Goal: Information Seeking & Learning: Check status

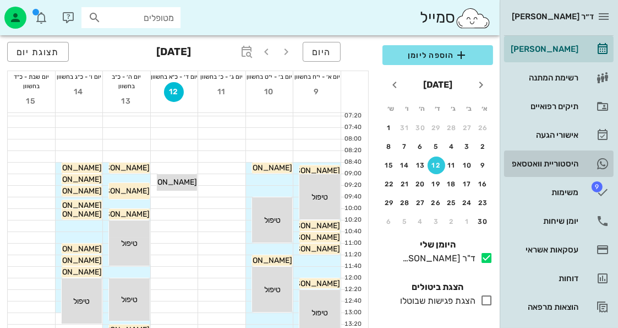
click at [599, 166] on icon at bounding box center [602, 163] width 13 height 13
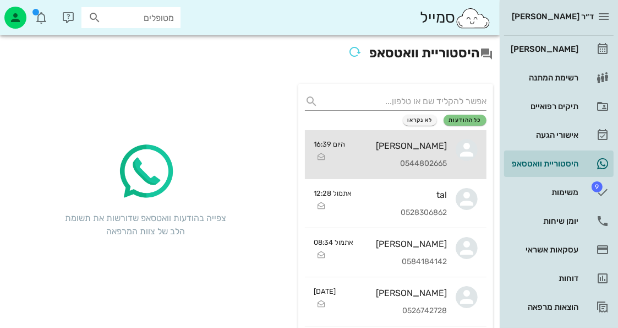
click at [420, 135] on div "[PERSON_NAME] 0544802665" at bounding box center [400, 154] width 93 height 48
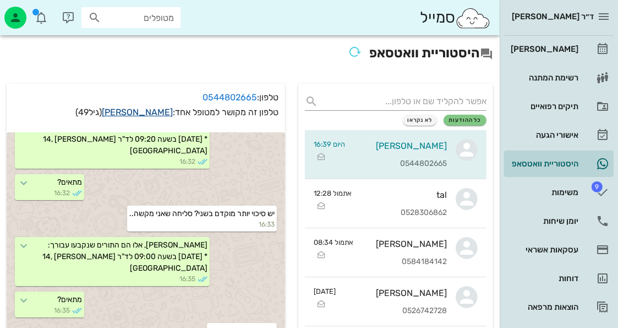
click at [142, 115] on link "[PERSON_NAME]" at bounding box center [137, 112] width 71 height 10
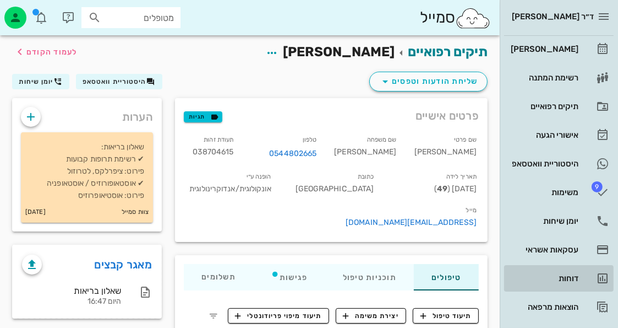
click at [598, 272] on icon at bounding box center [602, 278] width 13 height 13
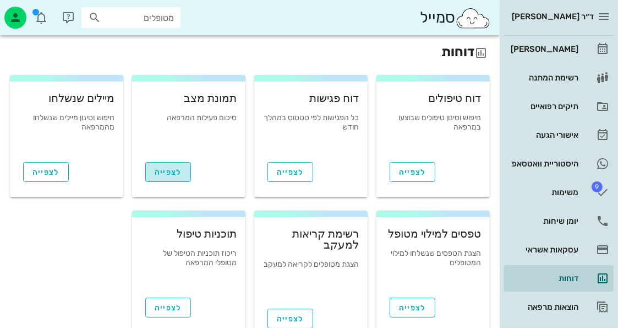
click at [160, 168] on span "לצפייה" at bounding box center [168, 171] width 27 height 9
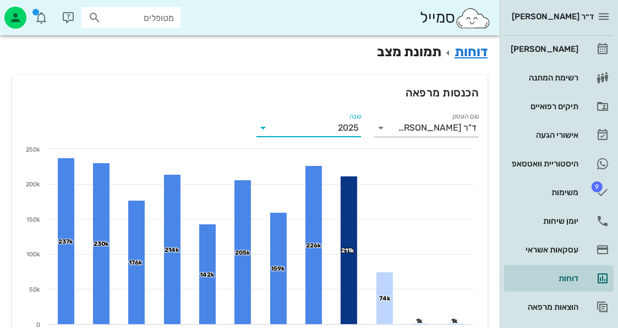
click at [330, 129] on input "שנה" at bounding box center [305, 128] width 66 height 18
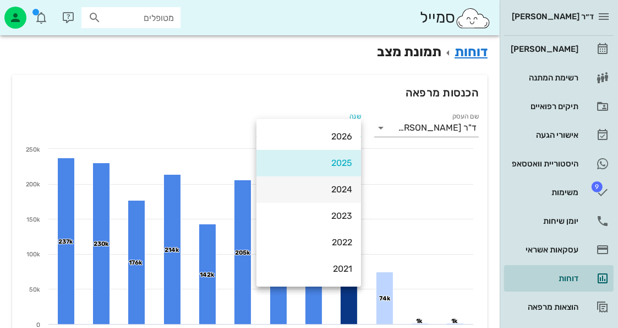
click at [346, 184] on div "2024" at bounding box center [308, 189] width 87 height 10
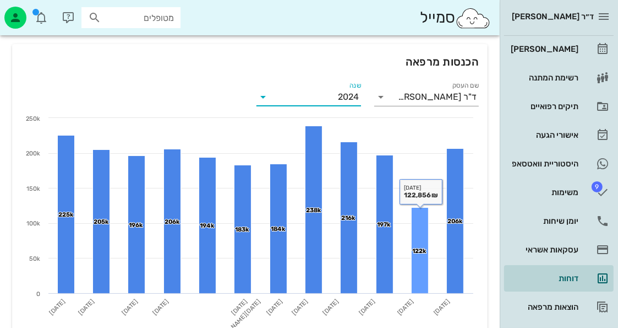
scroll to position [55, 0]
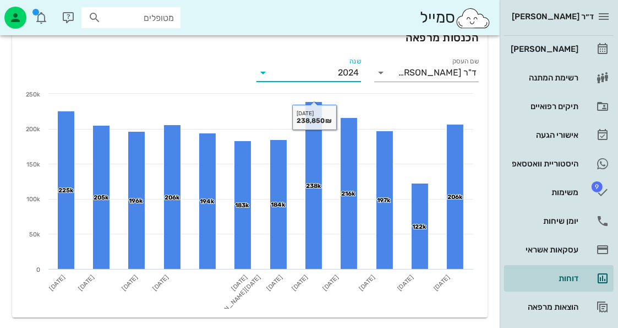
click at [316, 75] on input "שנה" at bounding box center [305, 73] width 66 height 18
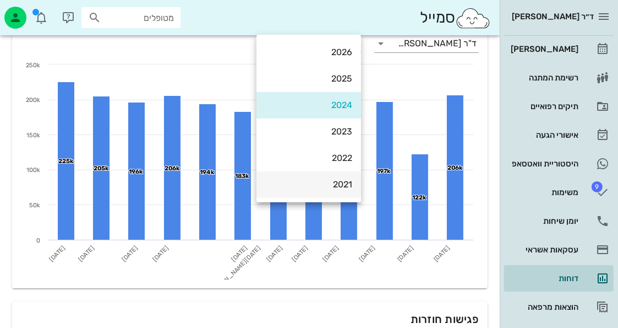
scroll to position [110, 0]
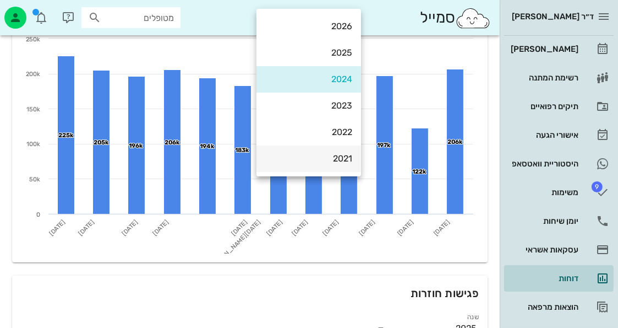
click at [335, 155] on div "2021" at bounding box center [308, 158] width 87 height 10
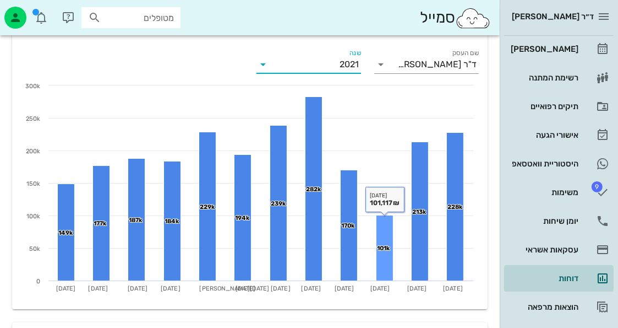
scroll to position [0, 0]
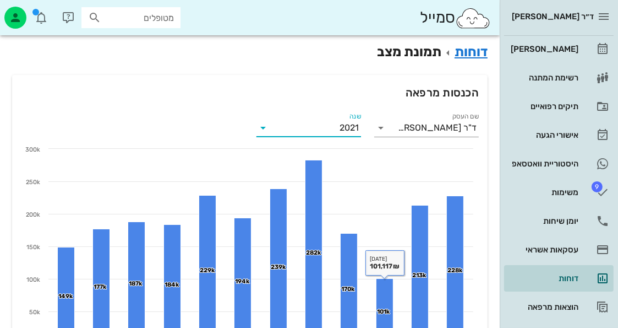
click at [337, 122] on input "שנה" at bounding box center [306, 128] width 68 height 18
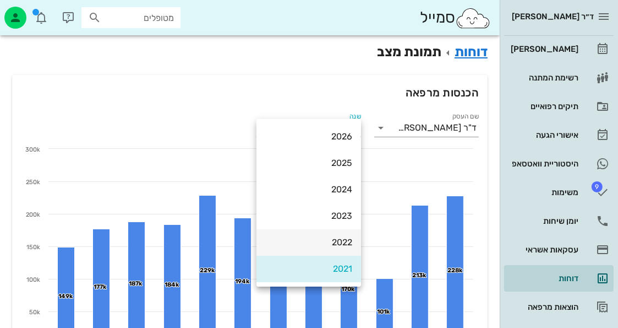
click at [324, 241] on div "2022" at bounding box center [308, 242] width 87 height 10
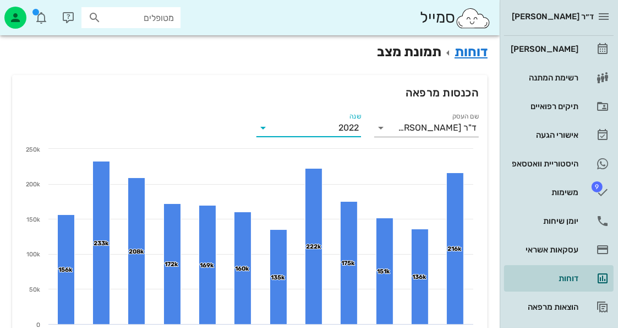
click at [322, 134] on input "שנה" at bounding box center [305, 128] width 67 height 18
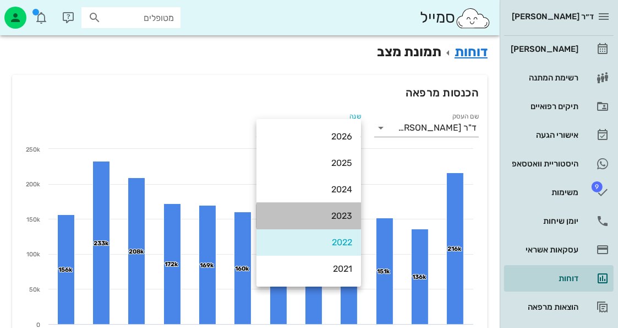
click at [355, 214] on div "2023" at bounding box center [309, 216] width 105 height 26
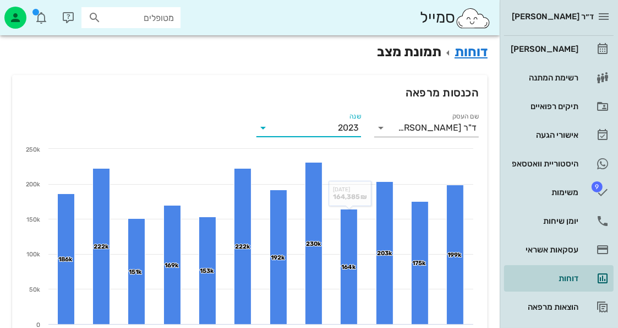
click at [332, 128] on input "שנה" at bounding box center [305, 128] width 66 height 18
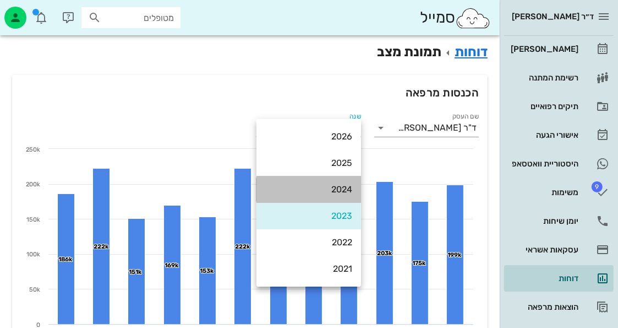
click at [340, 183] on div "2024" at bounding box center [308, 189] width 87 height 24
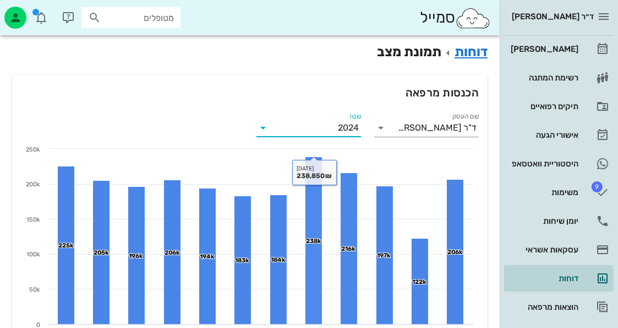
click at [328, 125] on input "שנה" at bounding box center [305, 128] width 66 height 18
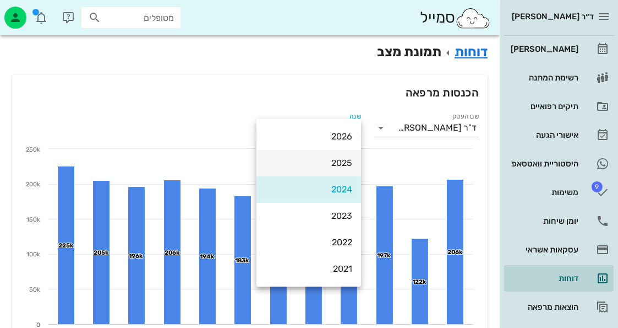
click at [341, 164] on div "2025" at bounding box center [308, 163] width 87 height 10
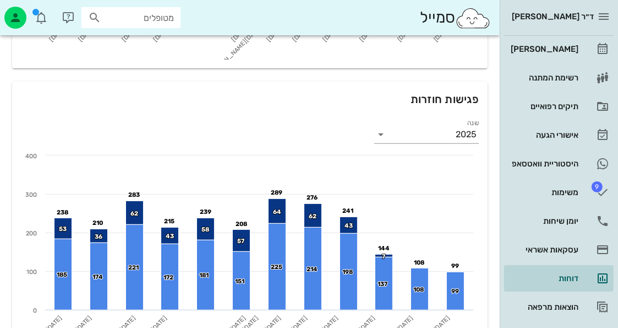
scroll to position [330, 0]
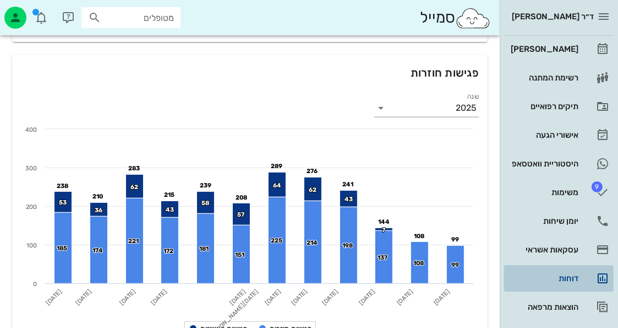
click at [575, 268] on link "דוחות" at bounding box center [559, 278] width 110 height 26
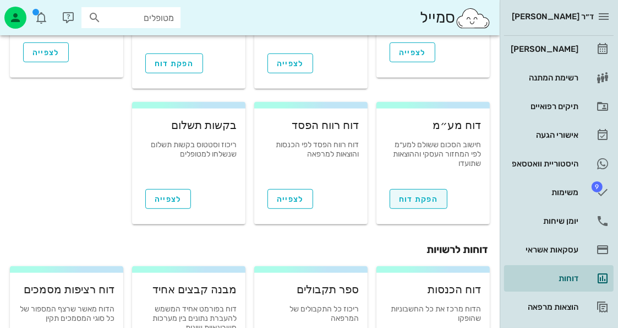
scroll to position [496, 0]
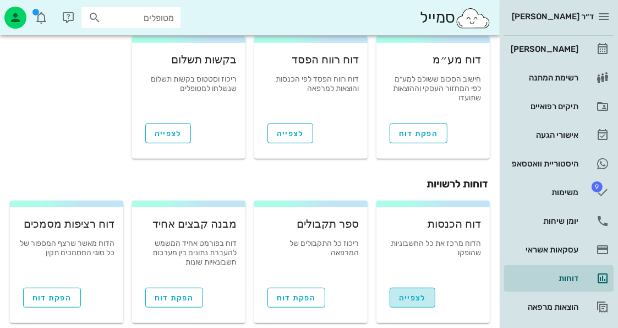
click at [421, 293] on span "לצפייה" at bounding box center [412, 297] width 27 height 9
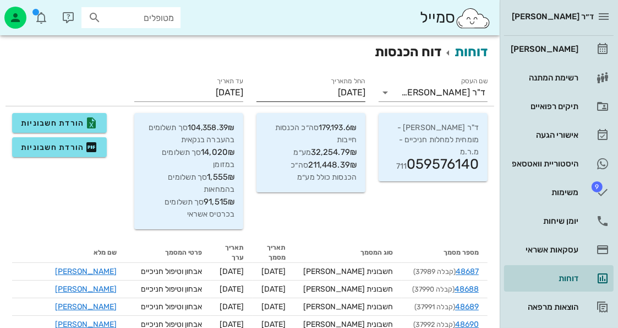
click at [343, 83] on label "החל מתאריך" at bounding box center [348, 81] width 35 height 8
click at [343, 84] on input "[DATE]" at bounding box center [311, 93] width 109 height 18
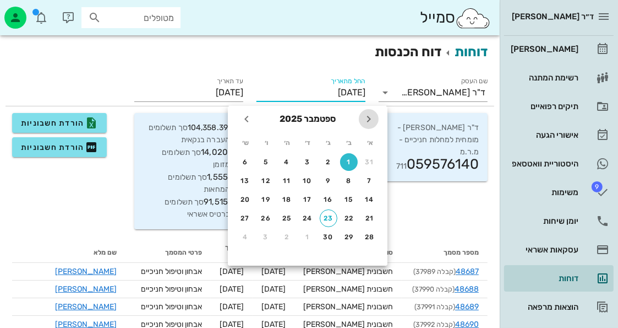
click at [367, 121] on icon "חודש שעבר" at bounding box center [368, 118] width 13 height 13
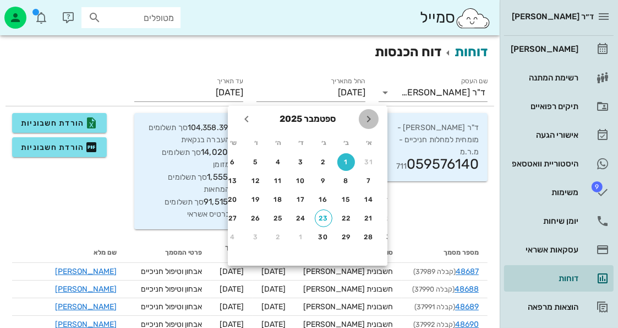
click at [367, 121] on icon "חודש שעבר" at bounding box center [368, 118] width 13 height 13
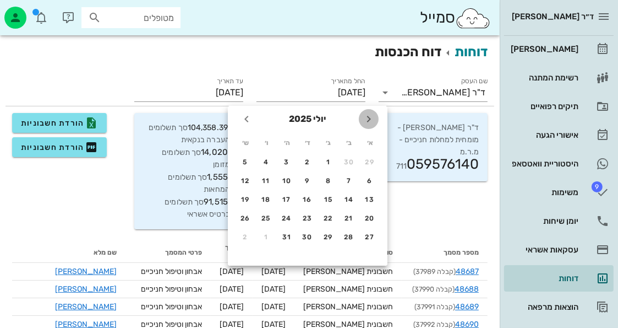
click at [367, 121] on icon "חודש שעבר" at bounding box center [368, 118] width 13 height 13
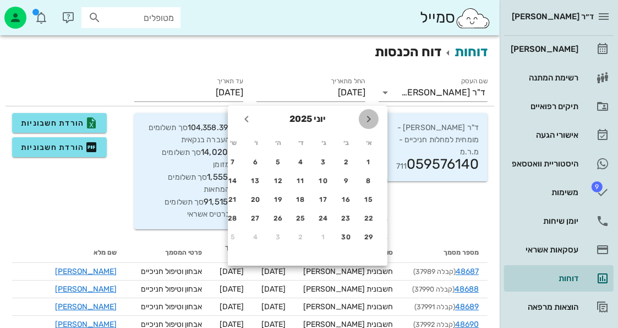
click at [367, 121] on icon "חודש שעבר" at bounding box center [368, 118] width 13 height 13
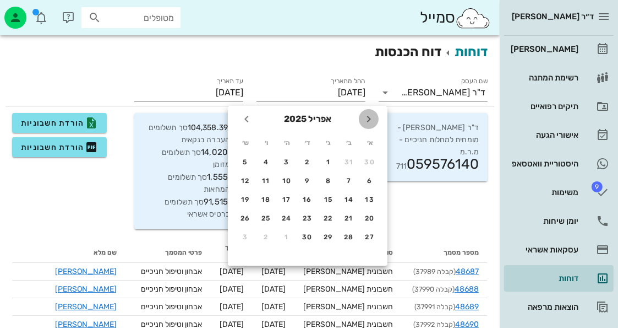
click at [367, 121] on icon "חודש שעבר" at bounding box center [368, 118] width 13 height 13
click at [314, 159] on div "1" at bounding box center [308, 162] width 18 height 8
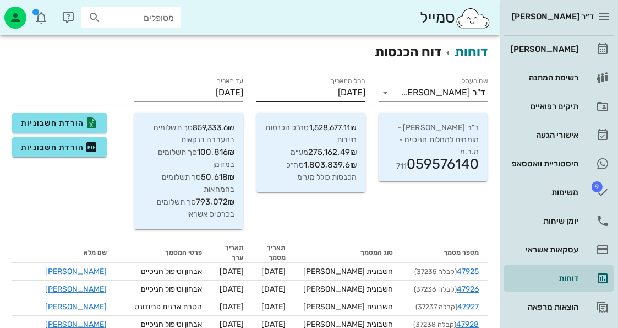
click at [327, 90] on input "[DATE]" at bounding box center [311, 93] width 109 height 18
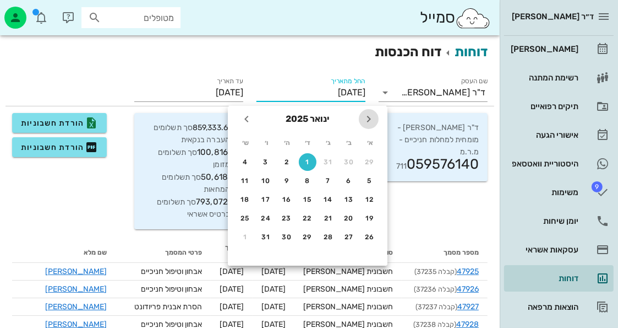
click at [368, 120] on icon "חודש שעבר" at bounding box center [368, 118] width 13 height 13
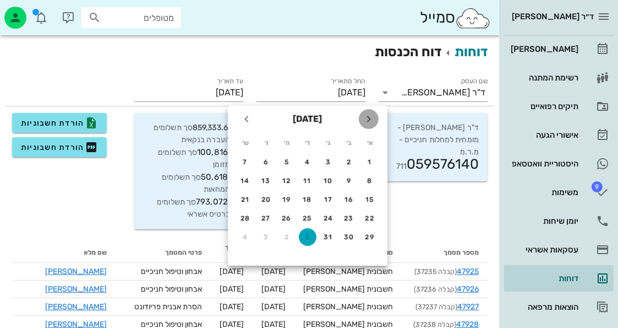
click at [368, 120] on icon "חודש שעבר" at bounding box center [368, 118] width 13 height 13
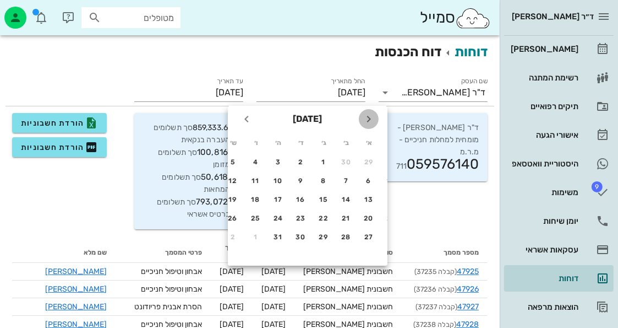
click at [368, 120] on icon "חודש שעבר" at bounding box center [368, 118] width 13 height 13
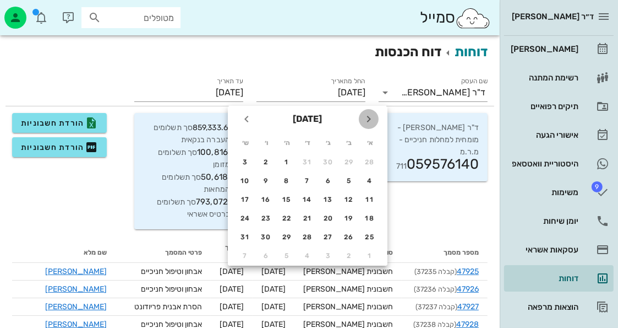
click at [368, 120] on icon "חודש שעבר" at bounding box center [368, 118] width 13 height 13
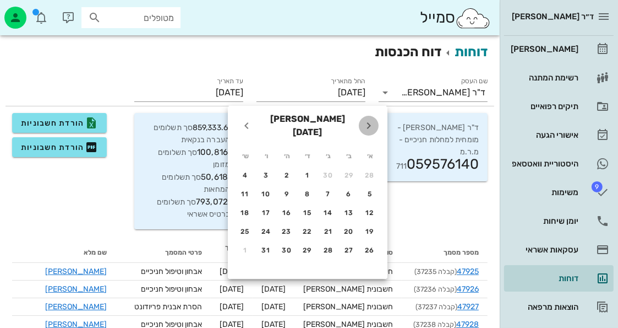
click at [368, 120] on icon "חודש שעבר" at bounding box center [368, 125] width 13 height 13
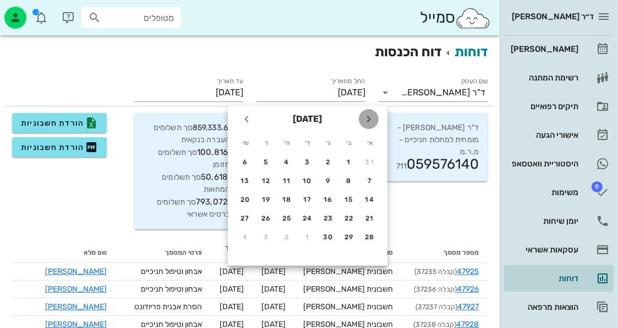
click at [368, 120] on icon "חודש שעבר" at bounding box center [368, 118] width 13 height 13
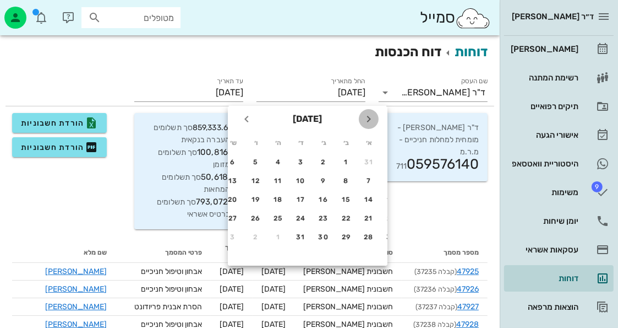
click at [368, 120] on icon "חודש שעבר" at bounding box center [368, 118] width 13 height 13
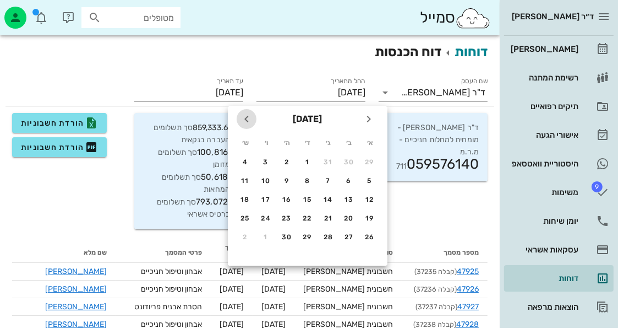
click at [241, 117] on icon "חודש הבא" at bounding box center [246, 118] width 13 height 13
click at [351, 158] on div "1" at bounding box center [349, 162] width 18 height 8
type input "[DATE]"
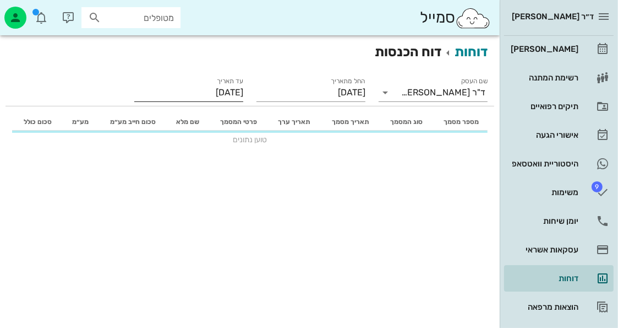
click at [237, 89] on input "[DATE]" at bounding box center [188, 93] width 109 height 18
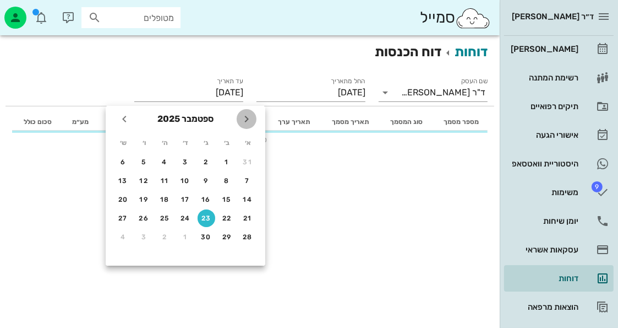
click at [247, 116] on icon "חודש שעבר" at bounding box center [246, 118] width 13 height 13
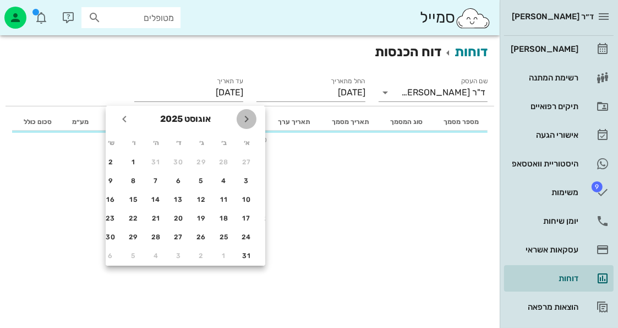
click at [247, 116] on icon "חודש שעבר" at bounding box center [246, 118] width 13 height 13
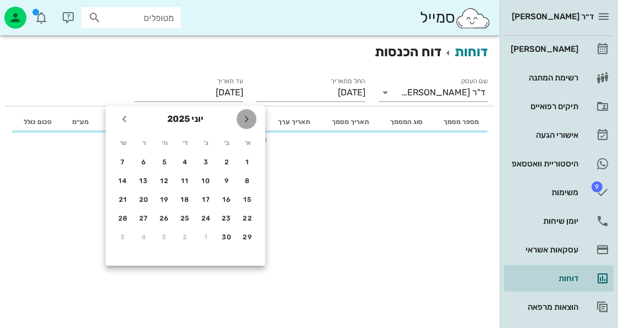
click at [247, 116] on icon "חודש שעבר" at bounding box center [246, 118] width 13 height 13
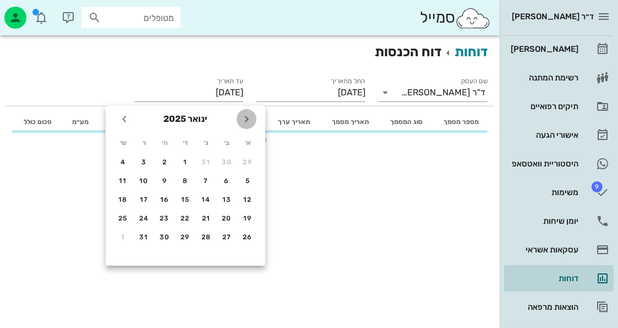
click at [247, 116] on icon "חודש שעבר" at bounding box center [246, 118] width 13 height 13
click at [204, 235] on div "31" at bounding box center [207, 237] width 18 height 8
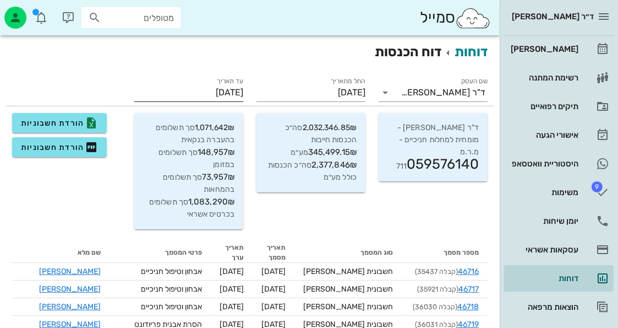
click at [210, 92] on input "[DATE]" at bounding box center [188, 93] width 109 height 18
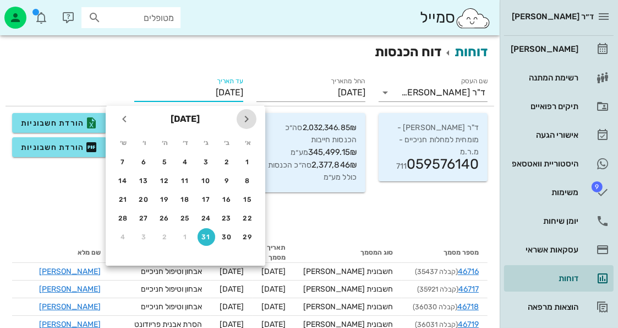
click at [243, 116] on icon "חודש שעבר" at bounding box center [246, 118] width 13 height 13
click at [231, 214] on div "23" at bounding box center [227, 218] width 18 height 8
type input "[DATE]"
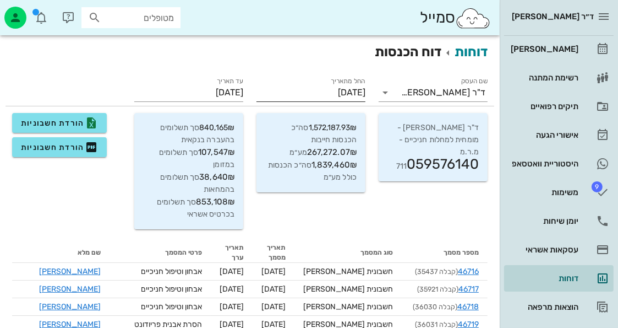
click at [335, 95] on input "[DATE]" at bounding box center [311, 93] width 109 height 18
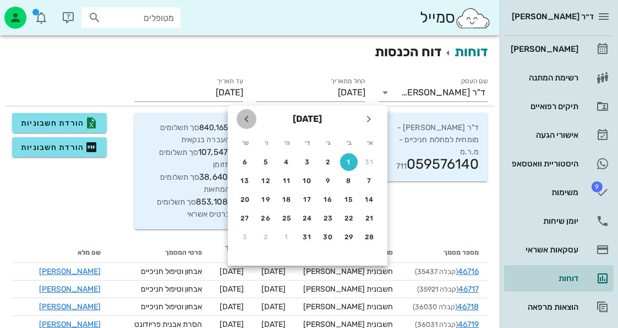
click at [244, 118] on icon "חודש הבא" at bounding box center [246, 118] width 13 height 13
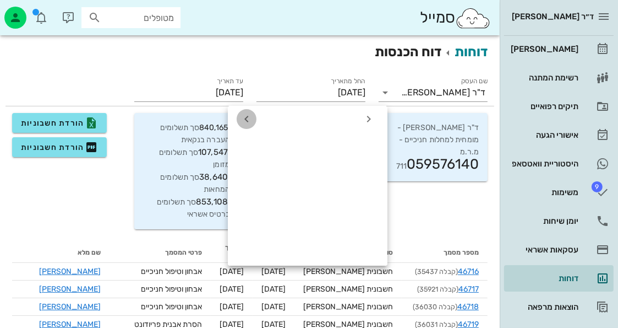
click at [244, 118] on icon "חודש הבא" at bounding box center [246, 118] width 13 height 13
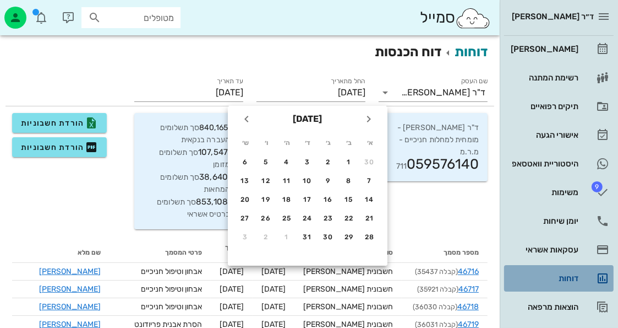
click at [560, 274] on div "דוחות" at bounding box center [544, 278] width 70 height 9
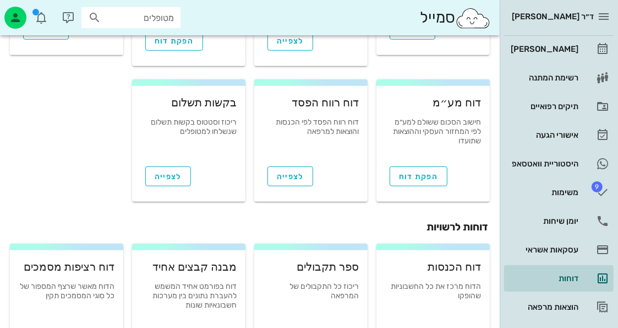
scroll to position [496, 0]
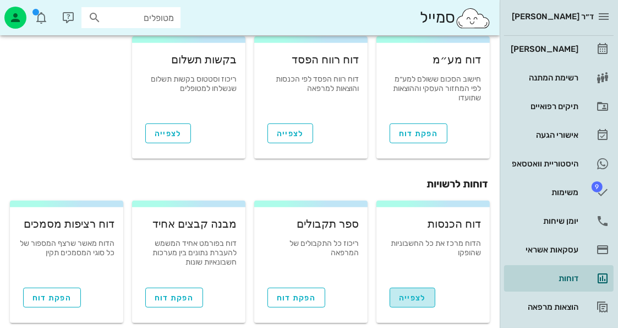
click at [423, 293] on span "לצפייה" at bounding box center [412, 297] width 27 height 9
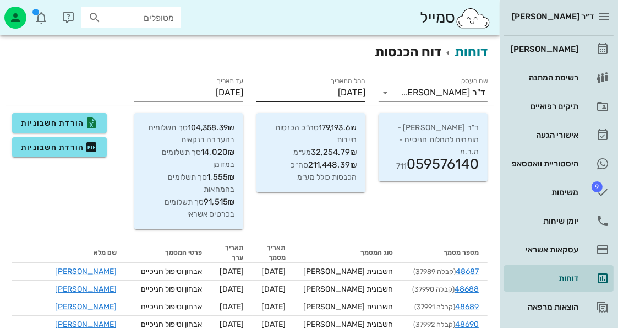
click at [294, 92] on input "[DATE]" at bounding box center [311, 93] width 109 height 18
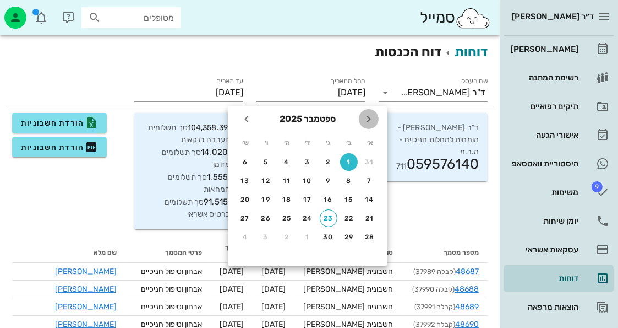
click at [371, 115] on icon "חודש שעבר" at bounding box center [368, 118] width 13 height 13
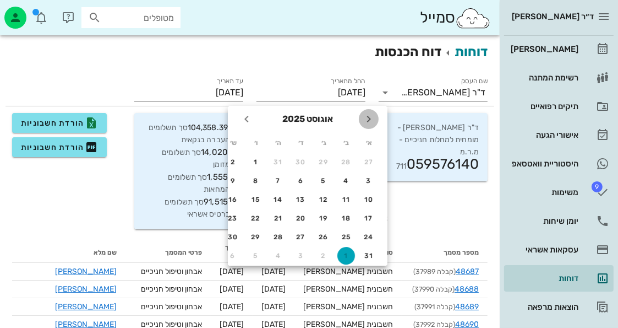
click at [371, 115] on icon "חודש שעבר" at bounding box center [368, 118] width 13 height 13
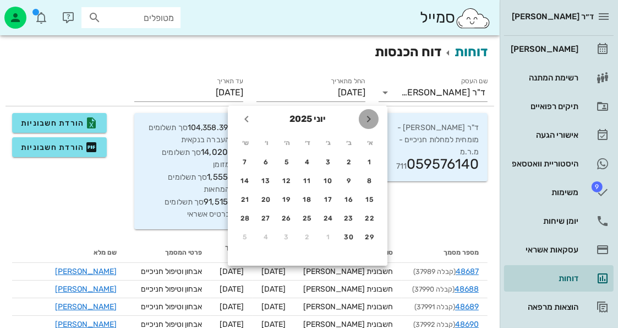
click at [371, 115] on icon "חודש שעבר" at bounding box center [368, 118] width 13 height 13
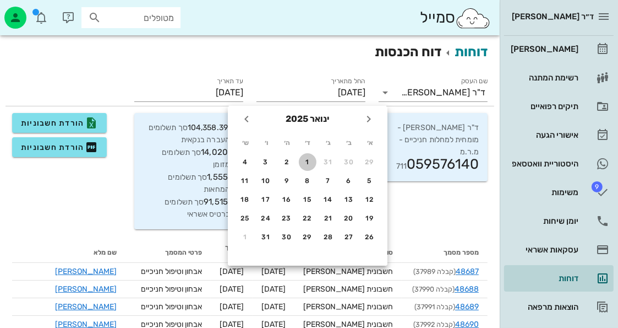
click at [314, 162] on div "1" at bounding box center [308, 162] width 18 height 8
type input "[DATE]"
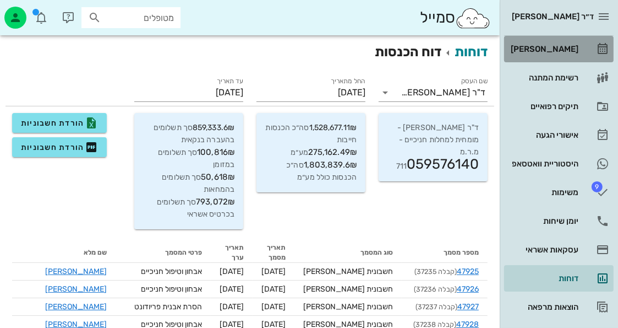
click at [569, 40] on div "[PERSON_NAME]" at bounding box center [544, 49] width 70 height 18
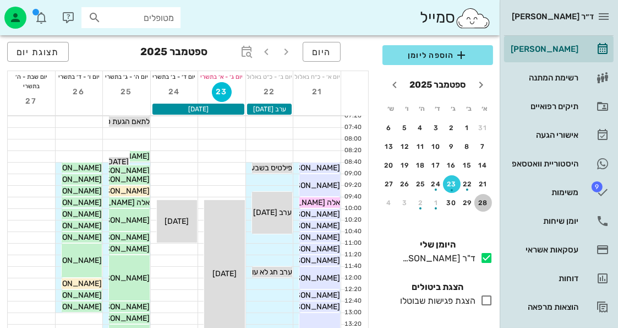
click at [488, 200] on div "28" at bounding box center [484, 203] width 18 height 8
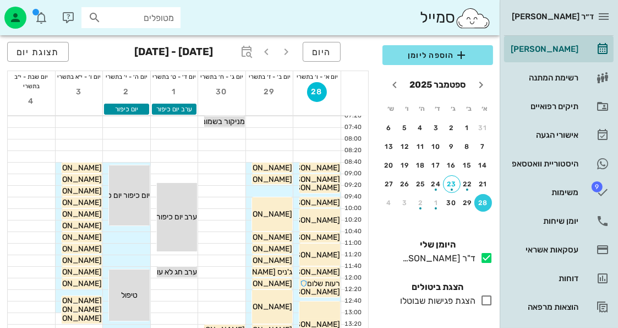
click at [562, 25] on div "ד״ר [PERSON_NAME]" at bounding box center [549, 17] width 90 height 18
